Goal: Information Seeking & Learning: Learn about a topic

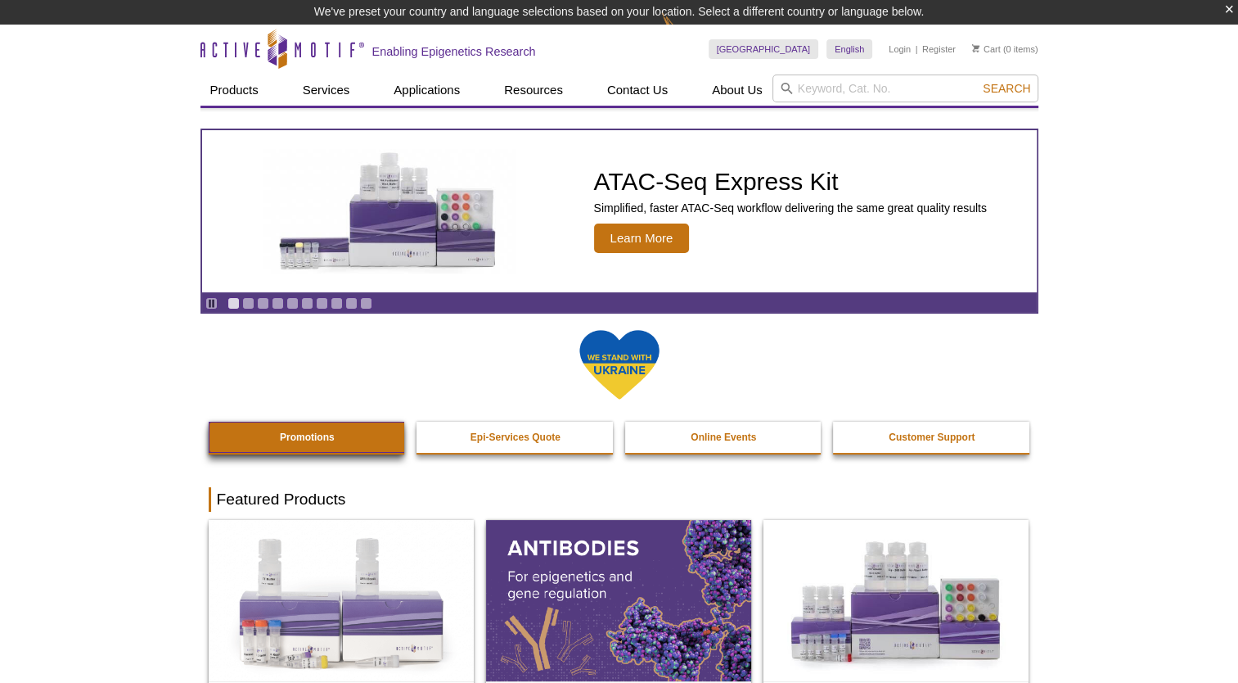
drag, startPoint x: 300, startPoint y: 438, endPoint x: 308, endPoint y: 432, distance: 9.3
click at [300, 438] on strong "Promotions" at bounding box center [307, 436] width 55 height 11
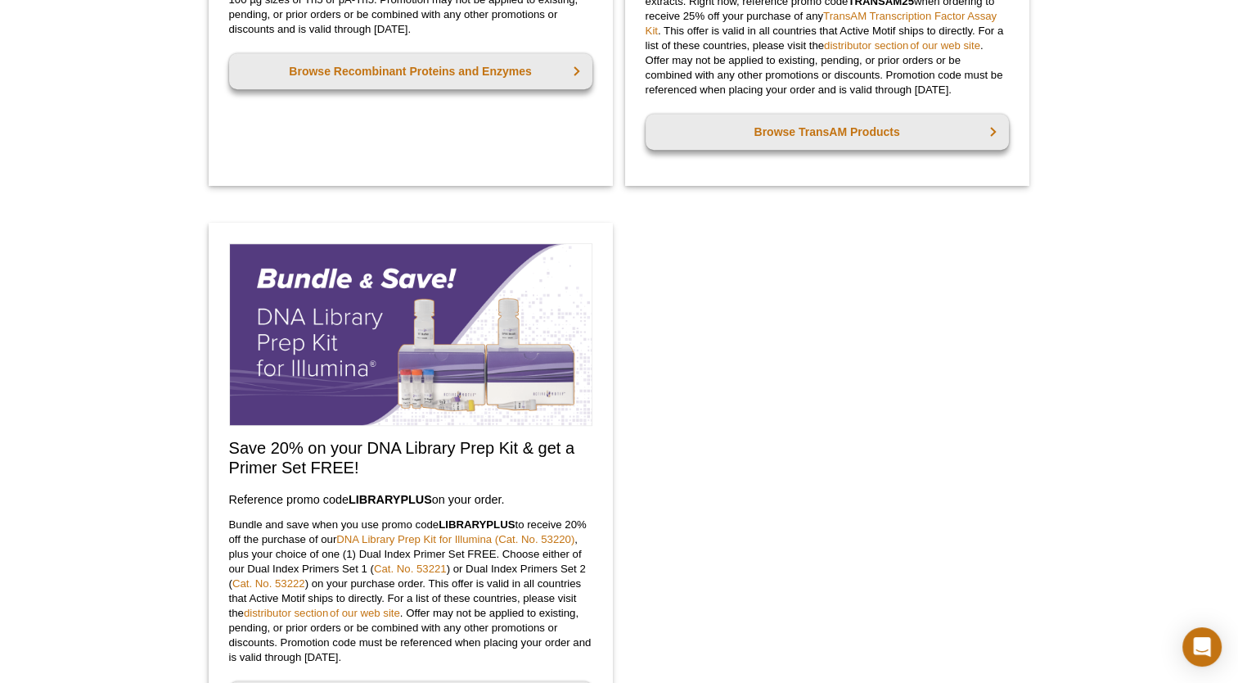
scroll to position [1228, 0]
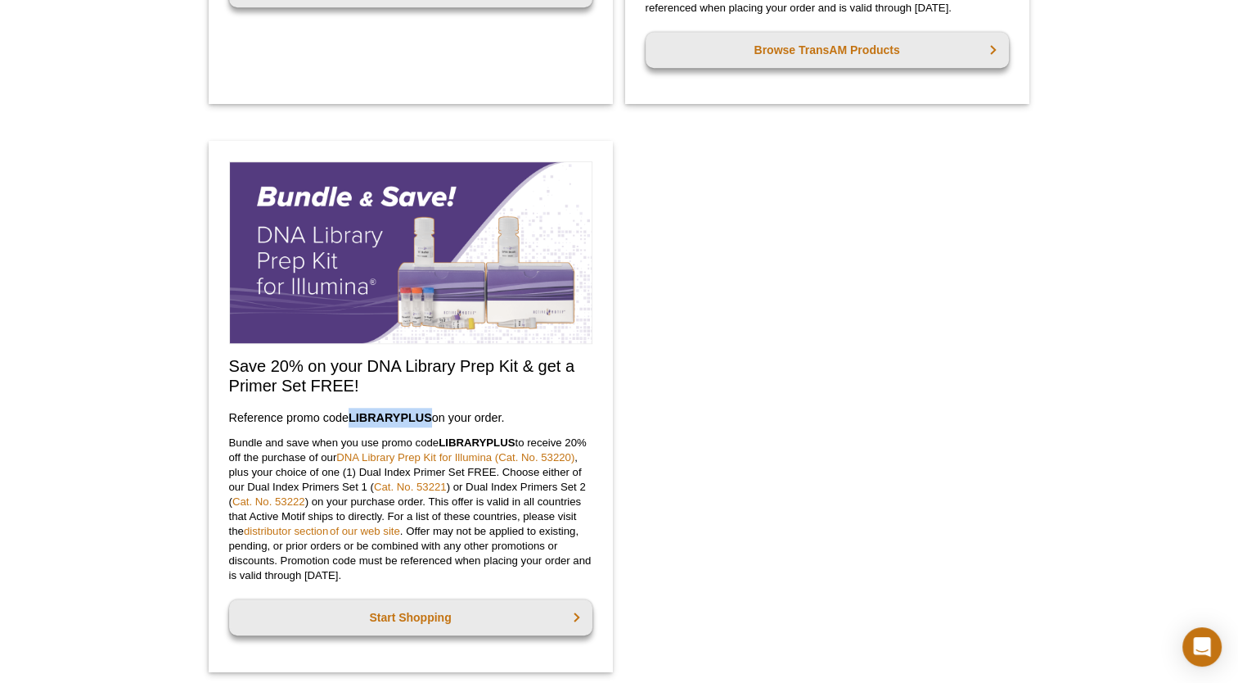
drag, startPoint x: 354, startPoint y: 415, endPoint x: 435, endPoint y: 404, distance: 81.8
click at [435, 404] on div "Save 20% on your DNA Library Prep Kit & get a Primer Set FREE! Reference promo …" at bounding box center [411, 406] width 404 height 531
copy strong "LIBRARYPLUS"
click at [590, 398] on div "Save 20% on your DNA Library Prep Kit & get a Primer Set FREE! Reference promo …" at bounding box center [411, 406] width 404 height 531
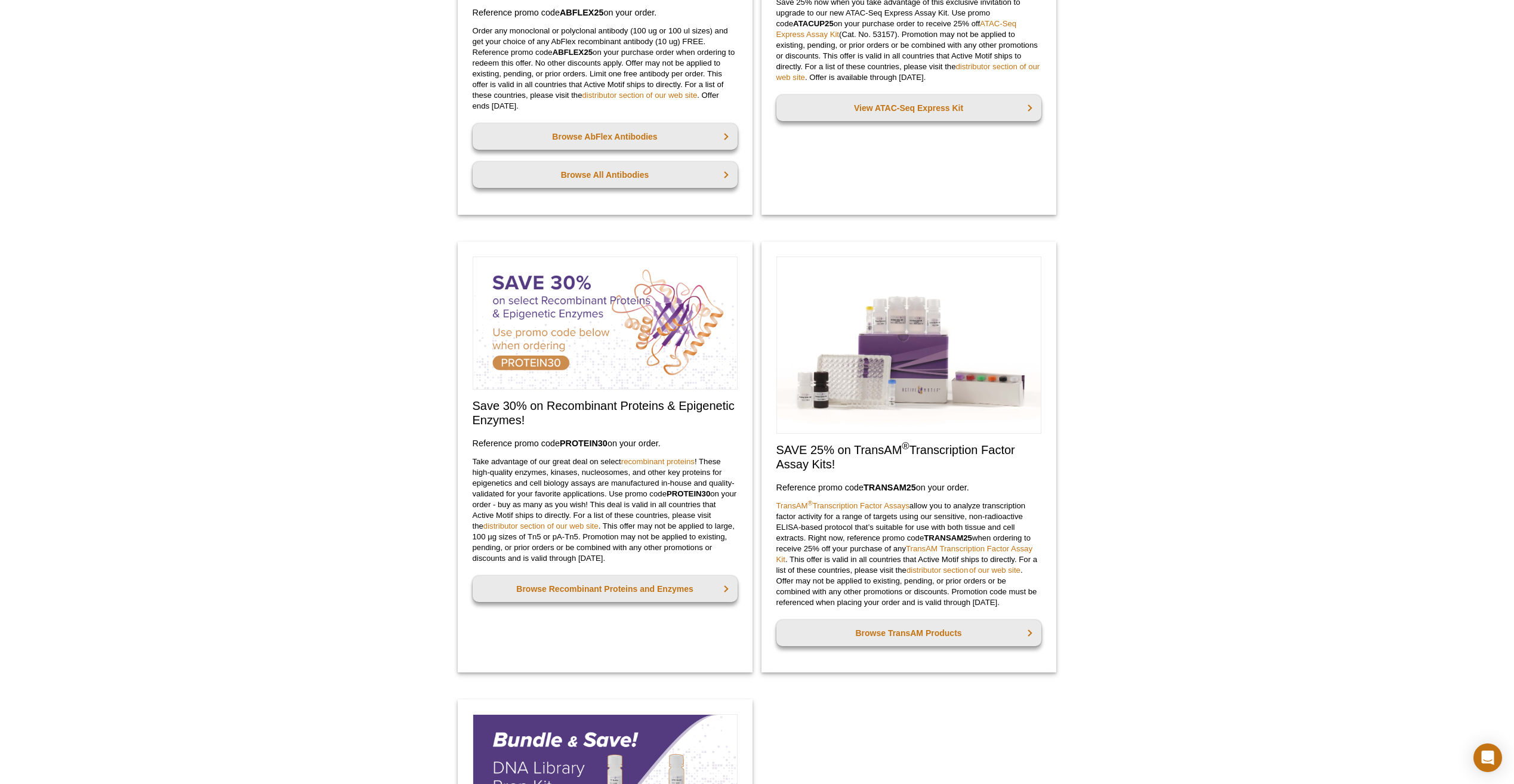
scroll to position [238, 0]
